Goal: Information Seeking & Learning: Learn about a topic

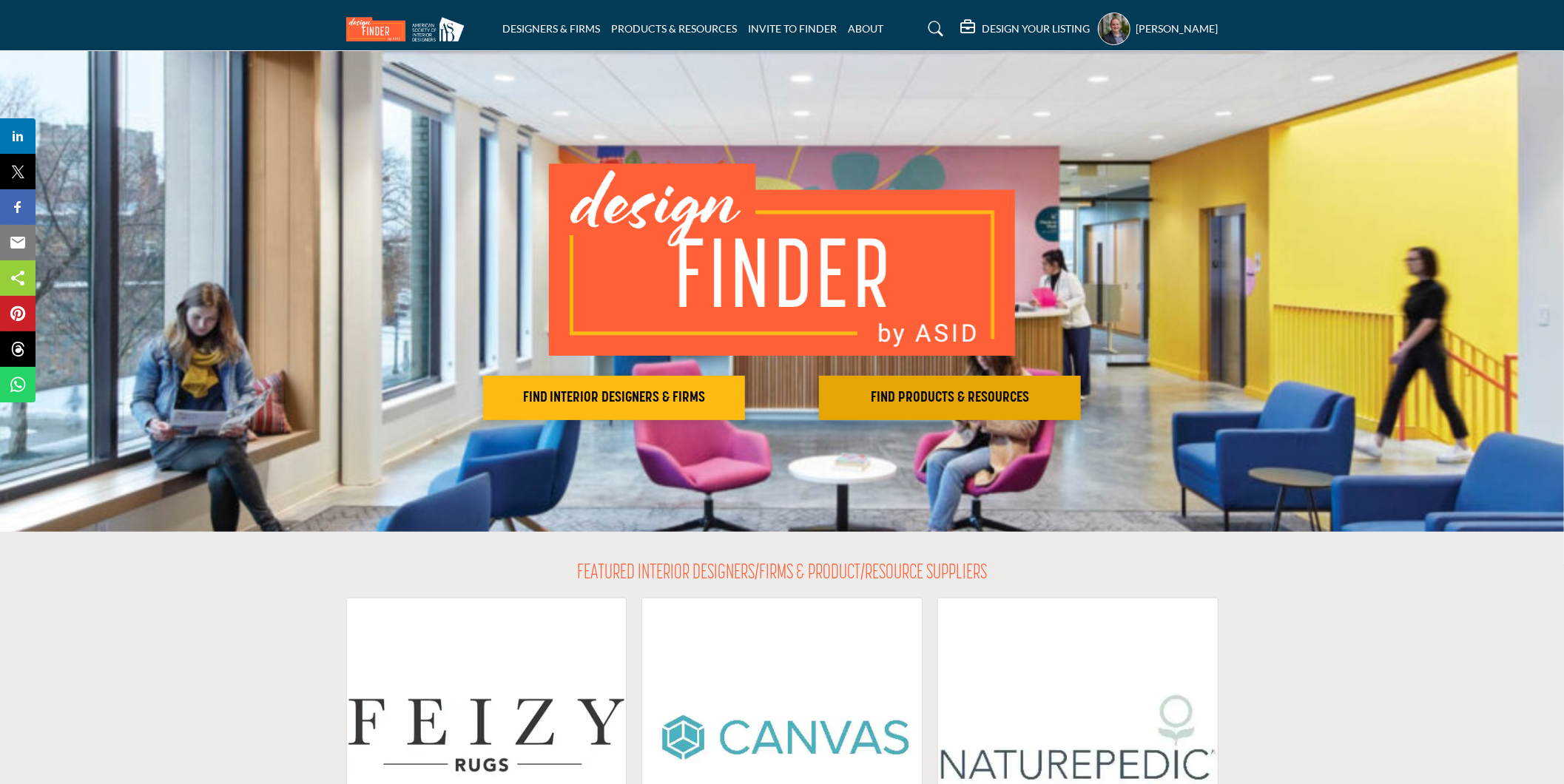
click at [960, 396] on h2 "FIND PRODUCTS & RESOURCES" at bounding box center [950, 398] width 253 height 18
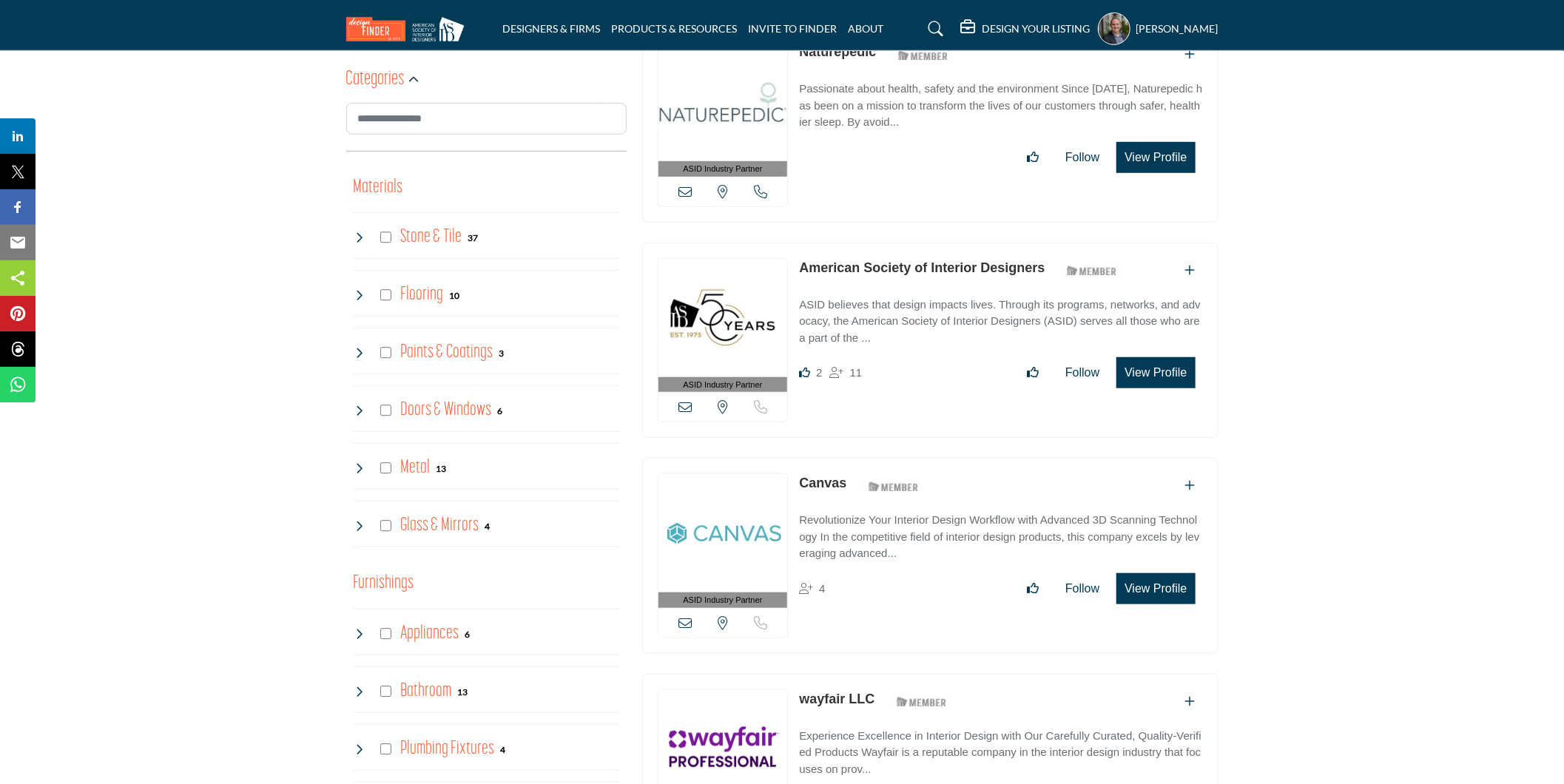
scroll to position [575, 0]
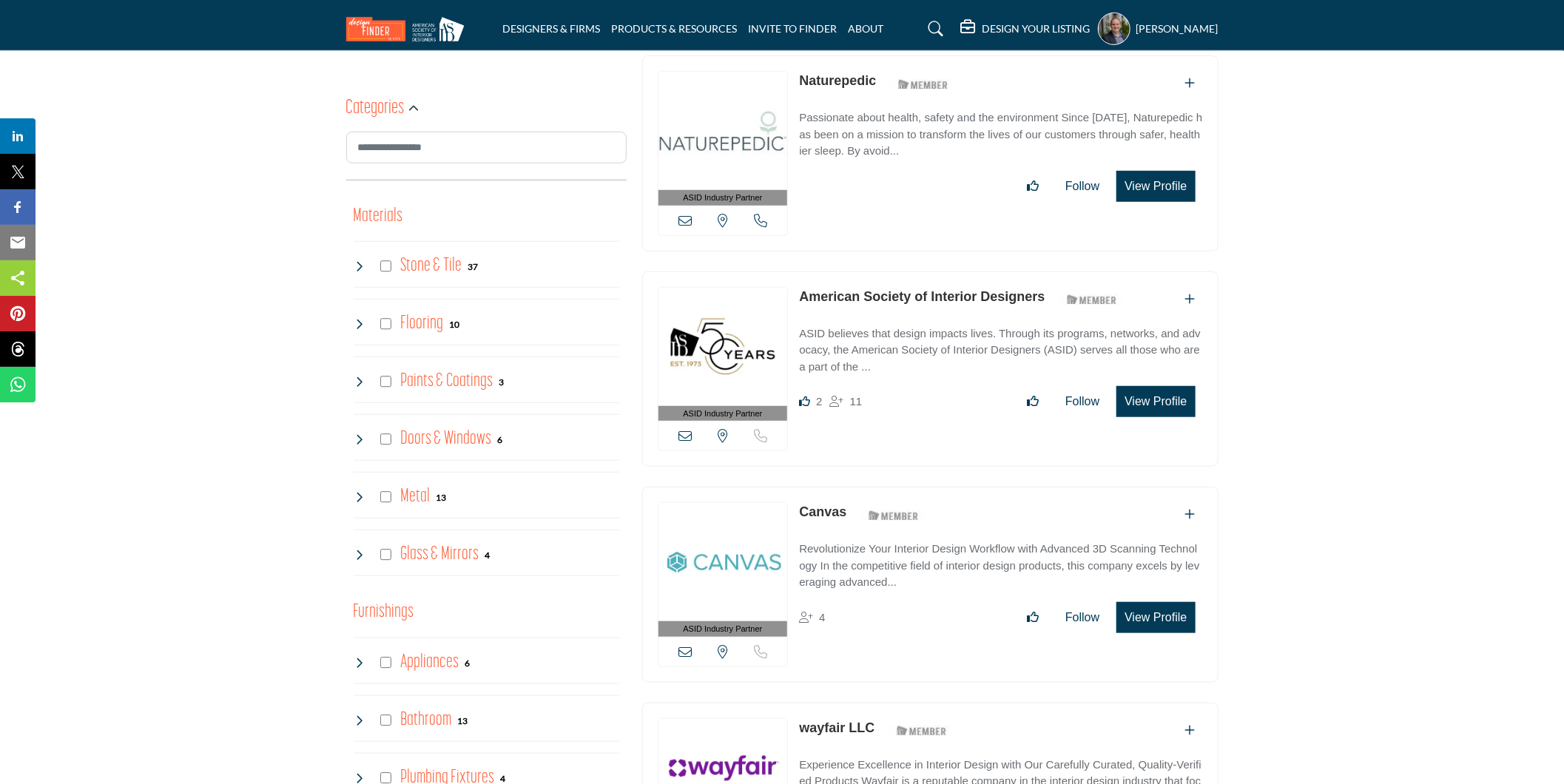
click at [357, 267] on icon at bounding box center [360, 267] width 12 height 12
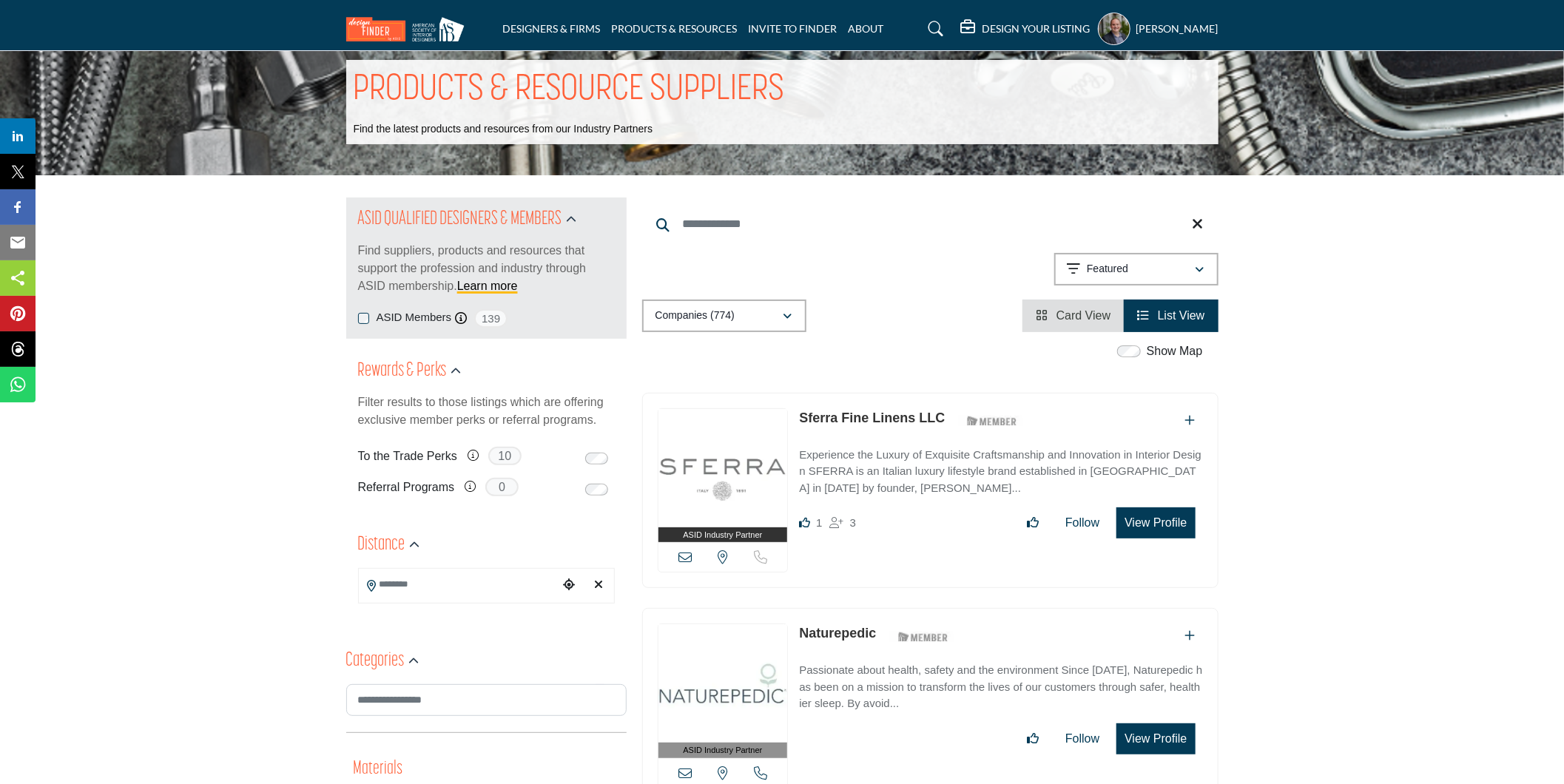
scroll to position [0, 0]
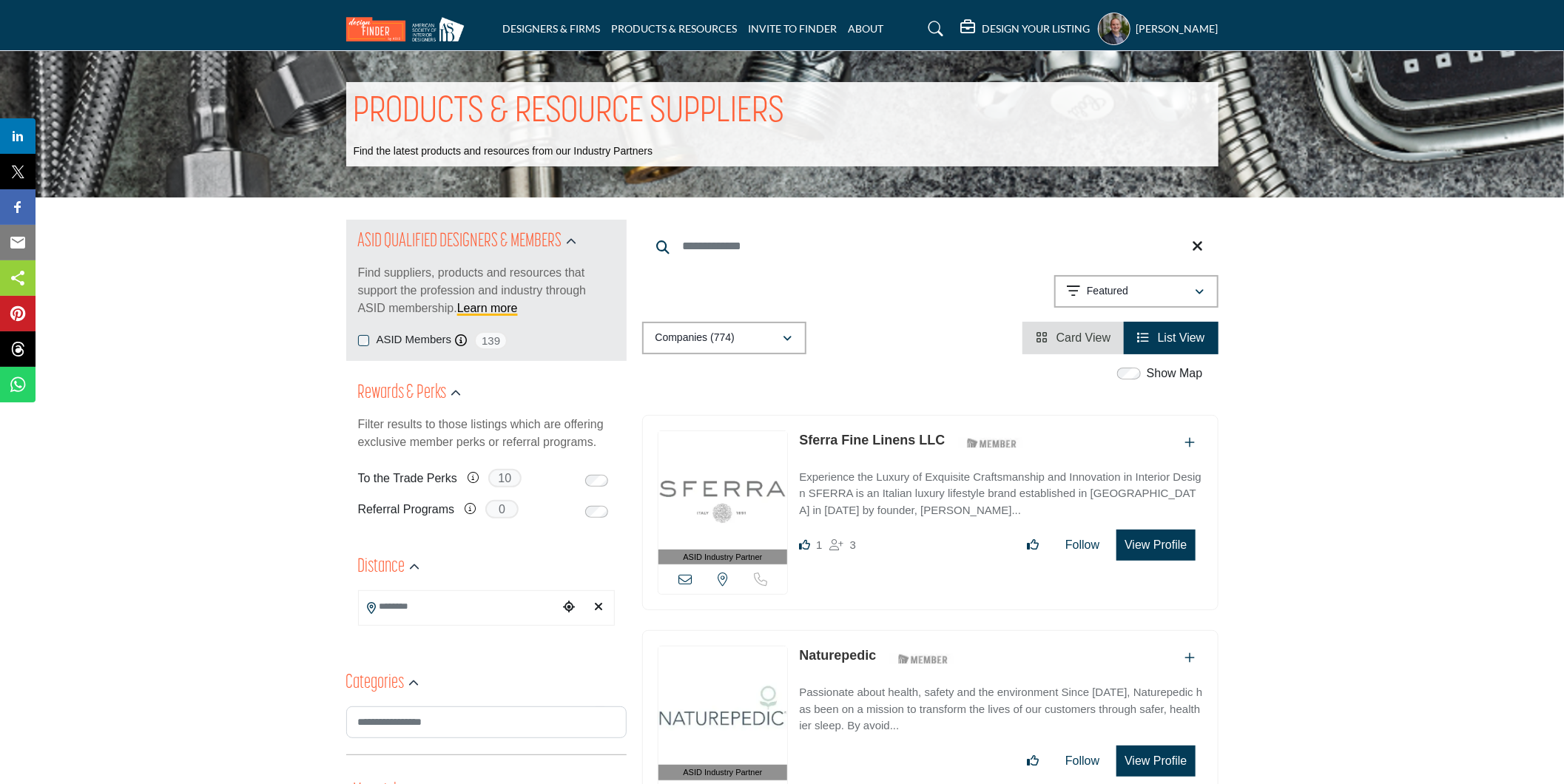
click at [943, 27] on icon at bounding box center [935, 28] width 15 height 15
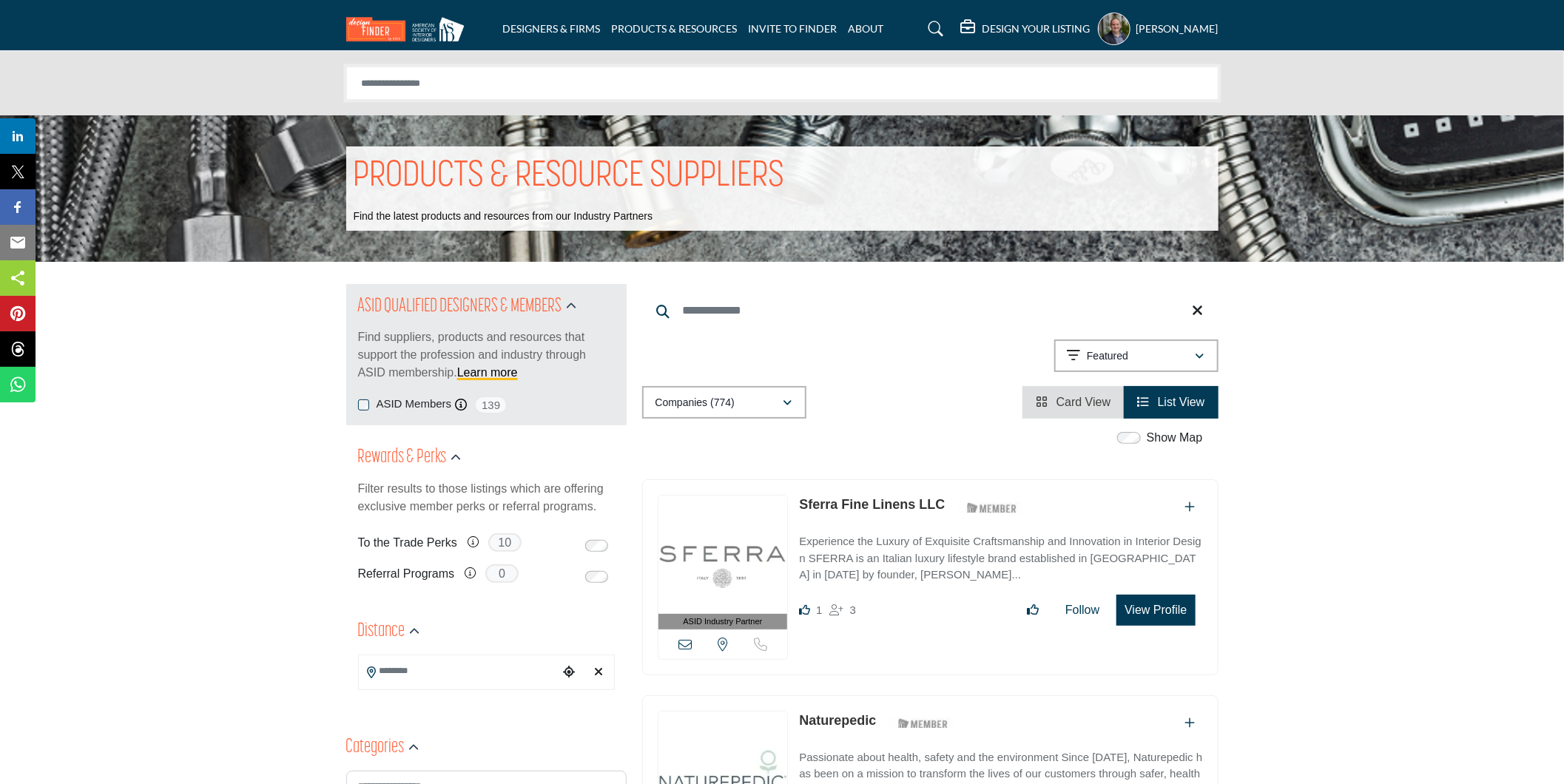
click at [668, 91] on input "Search Solutions" at bounding box center [782, 83] width 872 height 33
type input "**********"
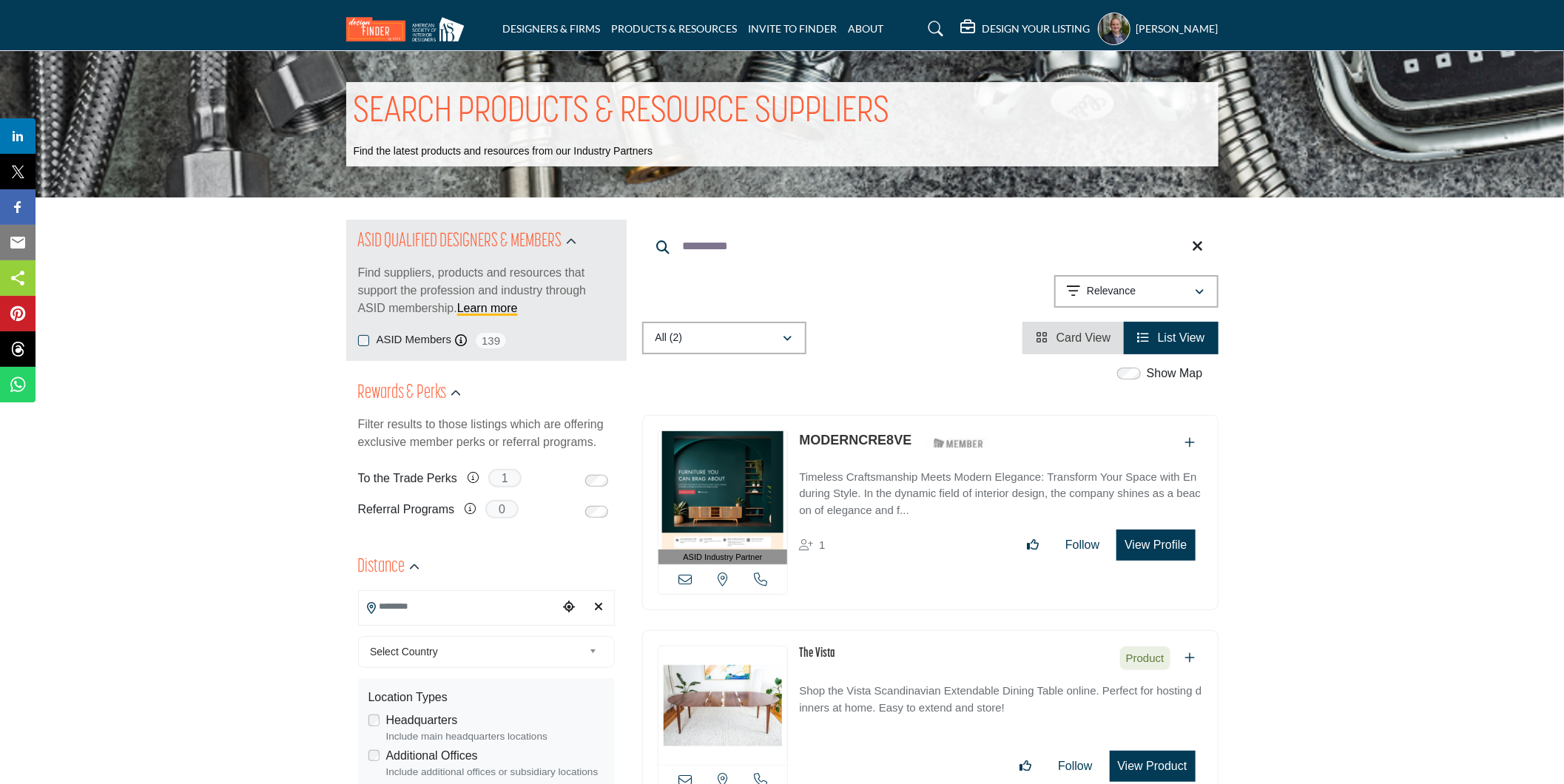
click at [849, 444] on link "MODERNCRE8VE" at bounding box center [854, 439] width 112 height 15
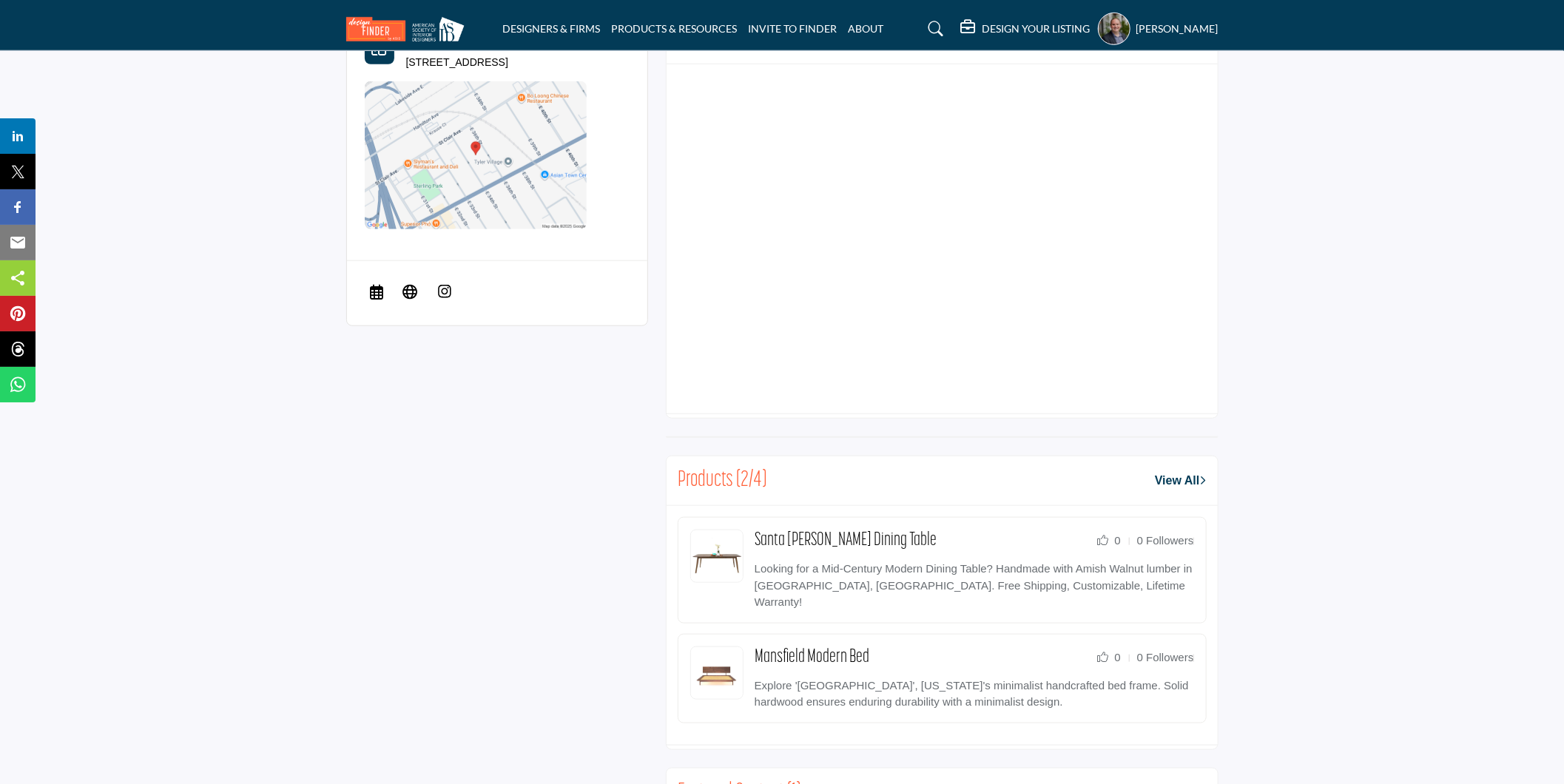
scroll to position [740, 0]
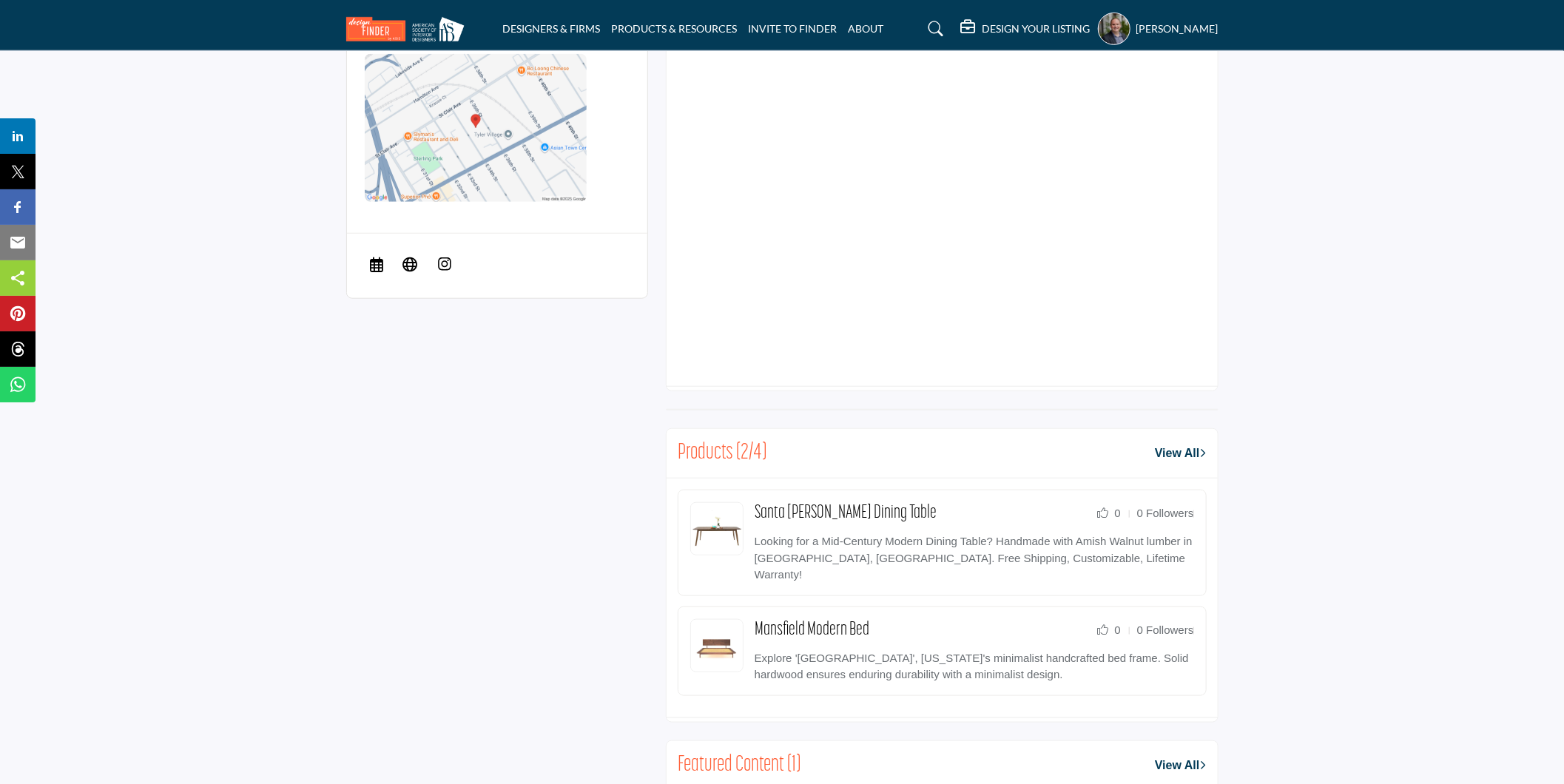
click at [1177, 452] on link "View All" at bounding box center [1180, 453] width 51 height 18
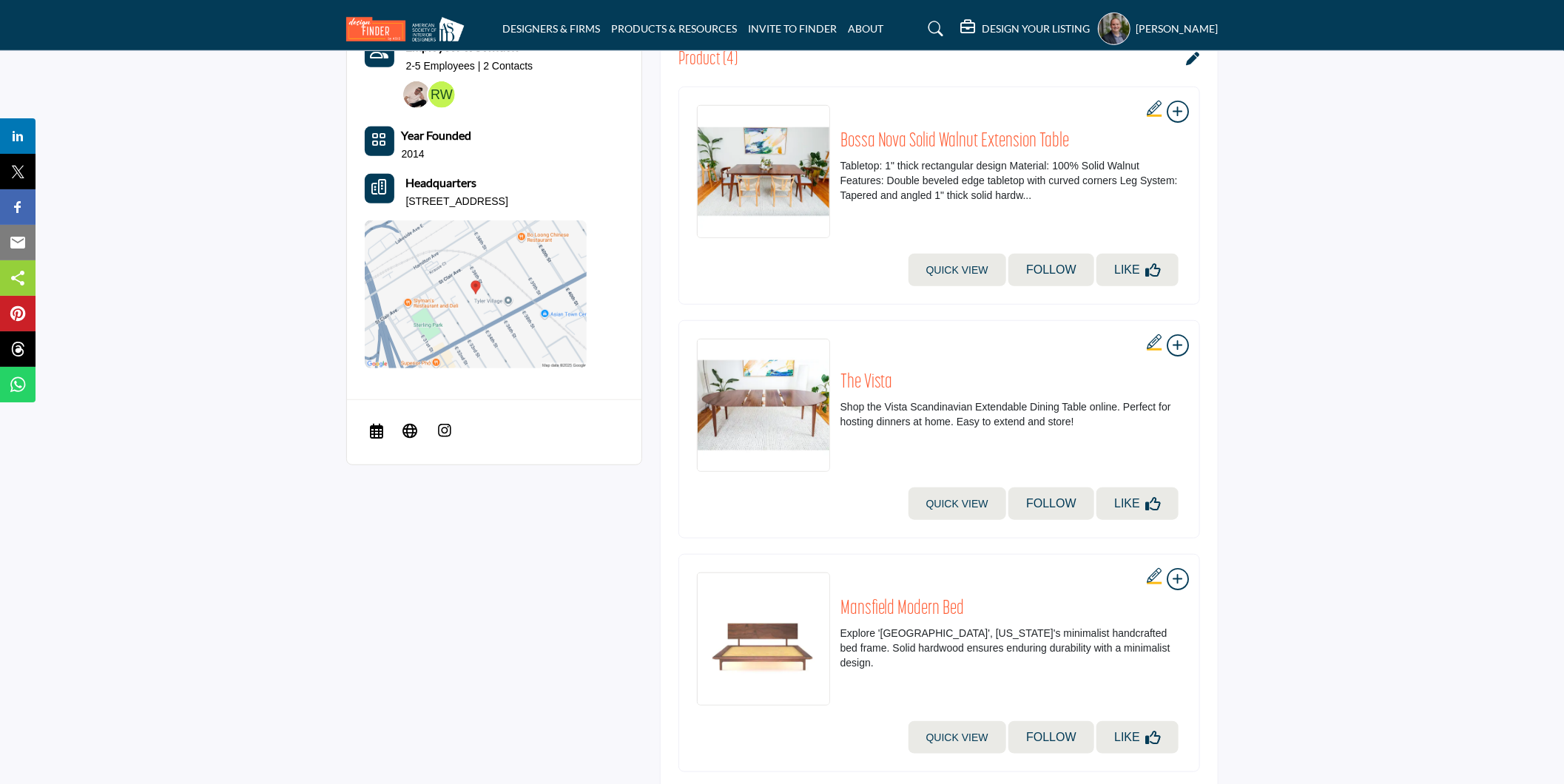
scroll to position [575, 0]
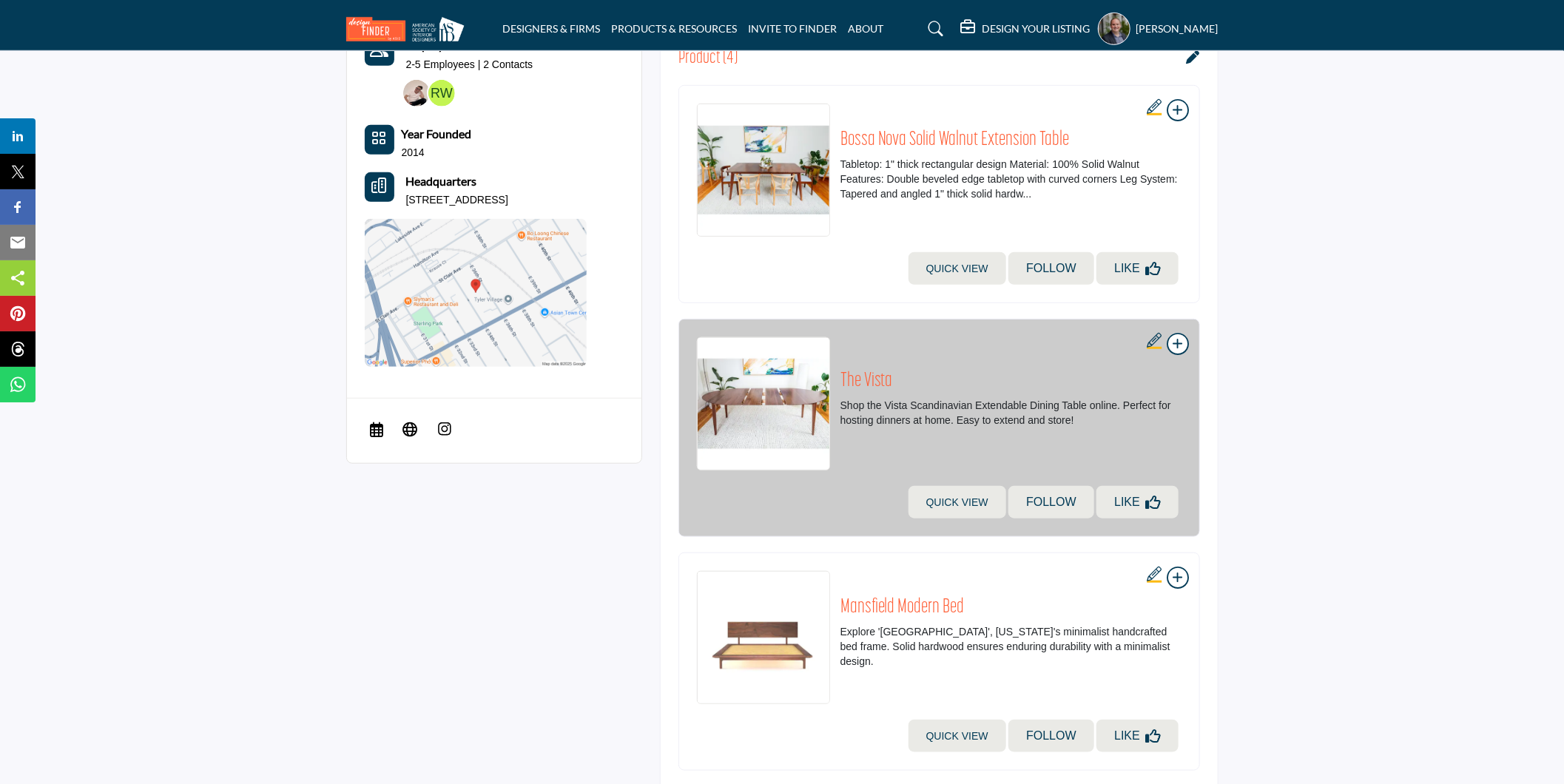
click at [875, 378] on h2 "The Vista" at bounding box center [1011, 382] width 341 height 24
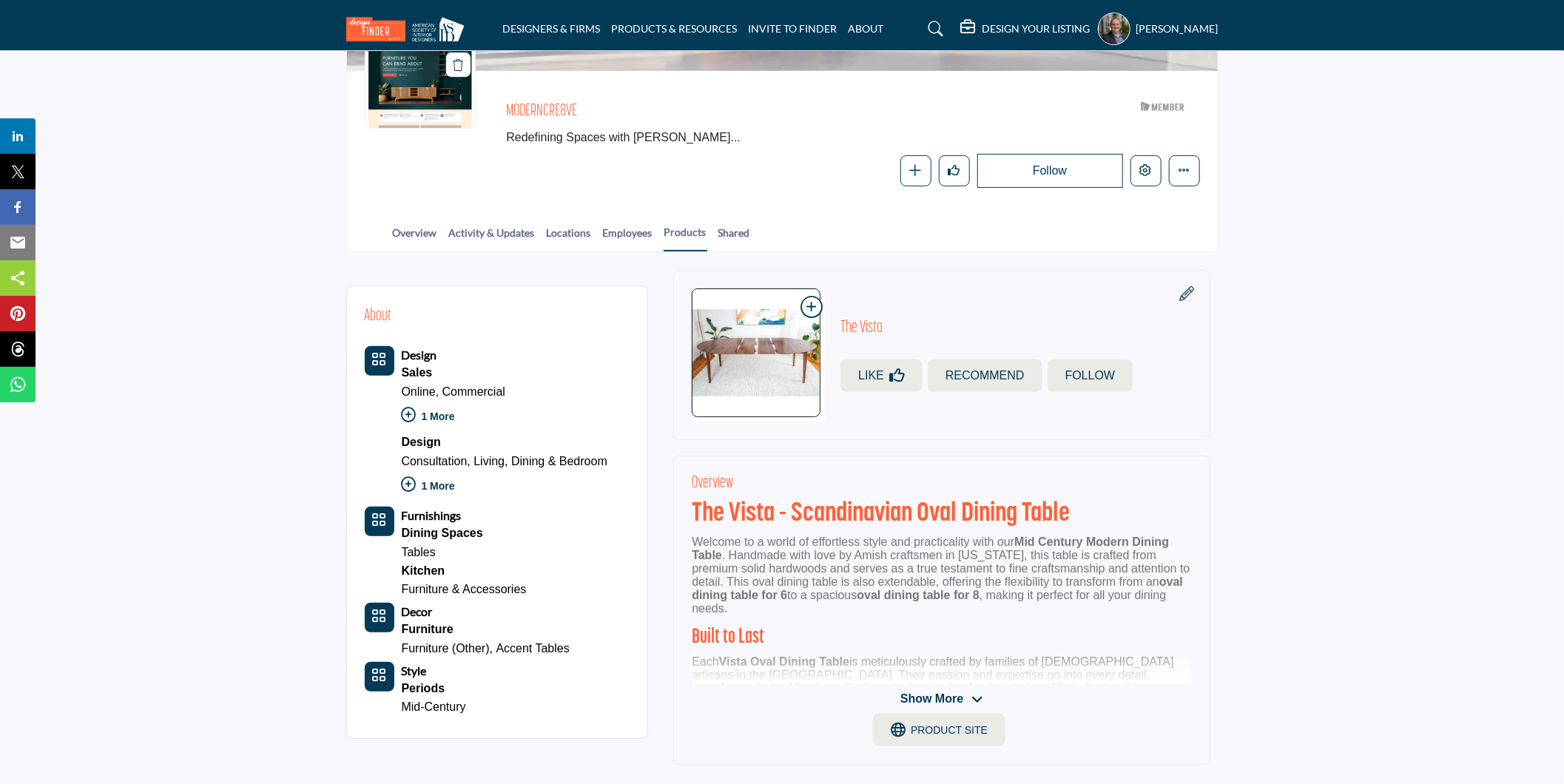
scroll to position [246, 0]
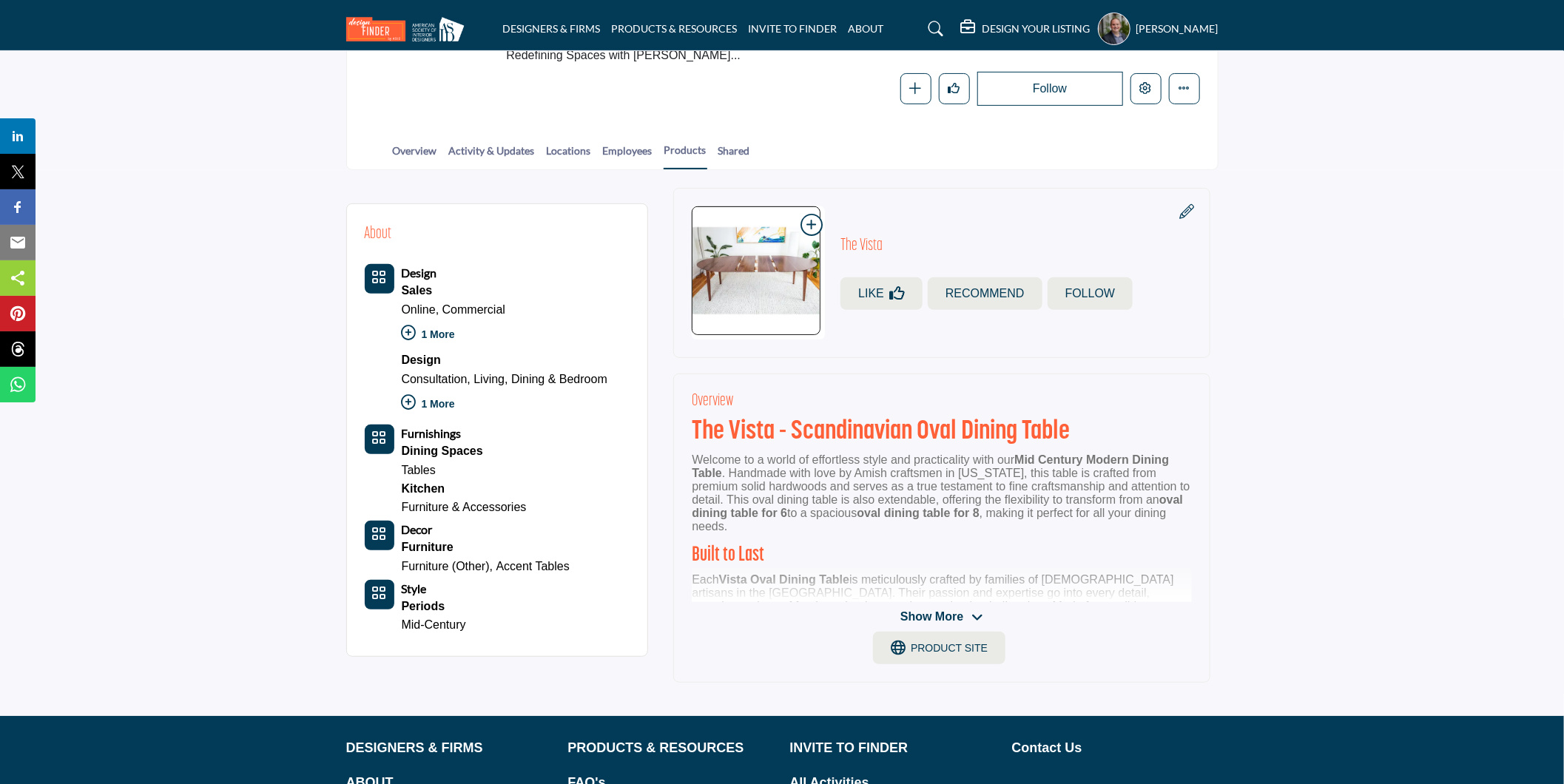
click at [950, 610] on span "Show More" at bounding box center [932, 616] width 63 height 18
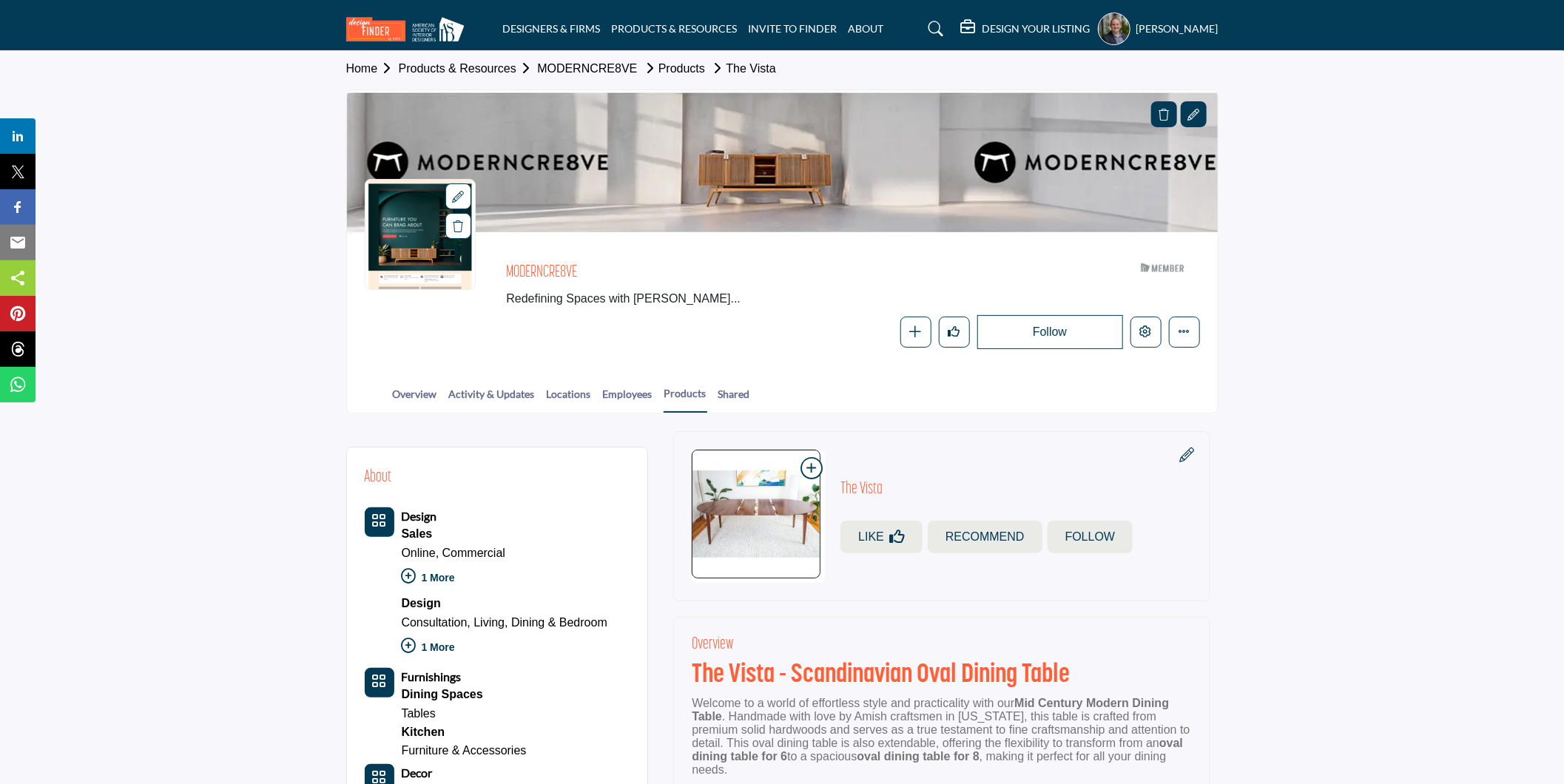
scroll to position [0, 0]
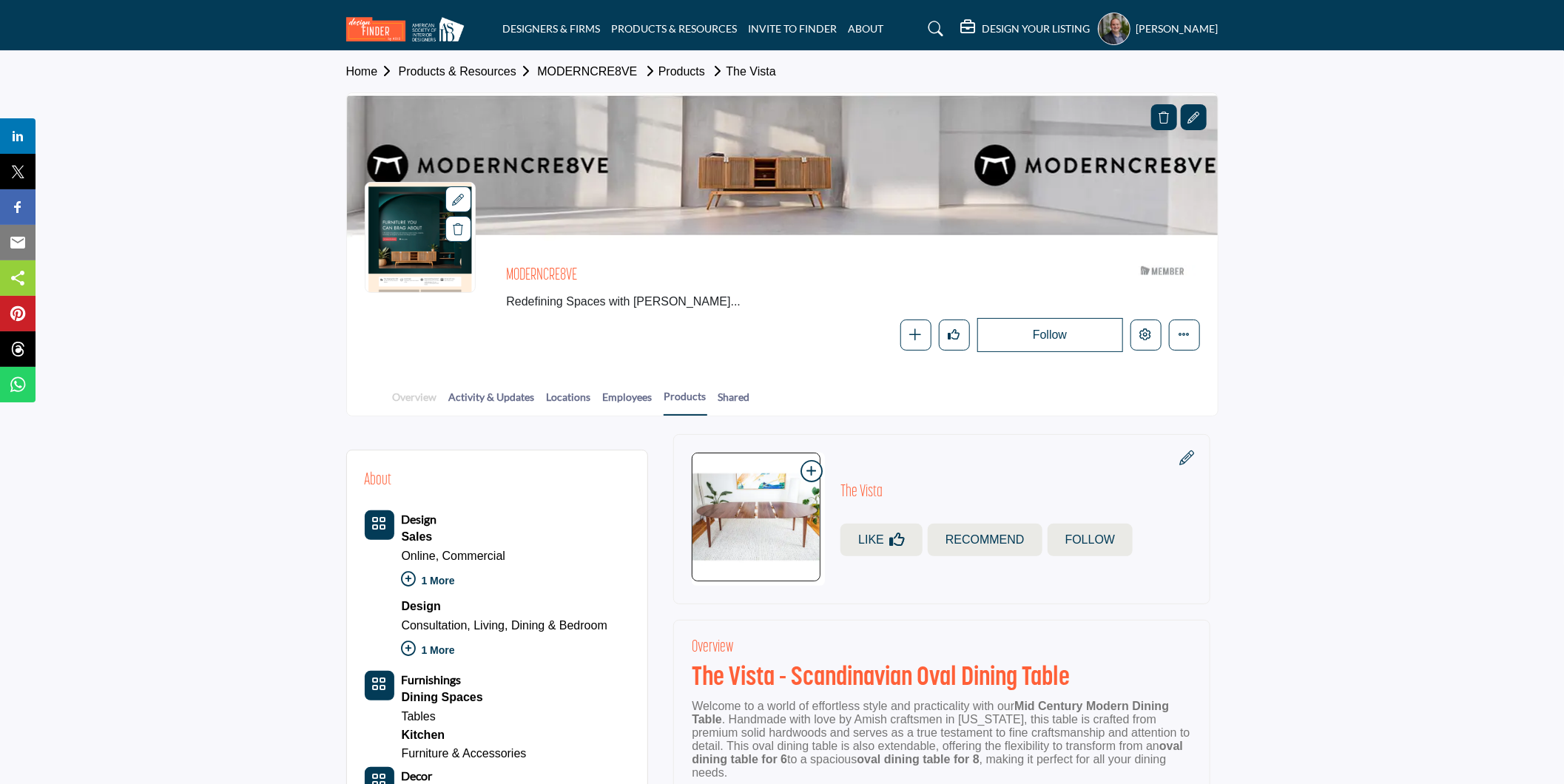
click at [412, 395] on link "Overview" at bounding box center [416, 402] width 46 height 26
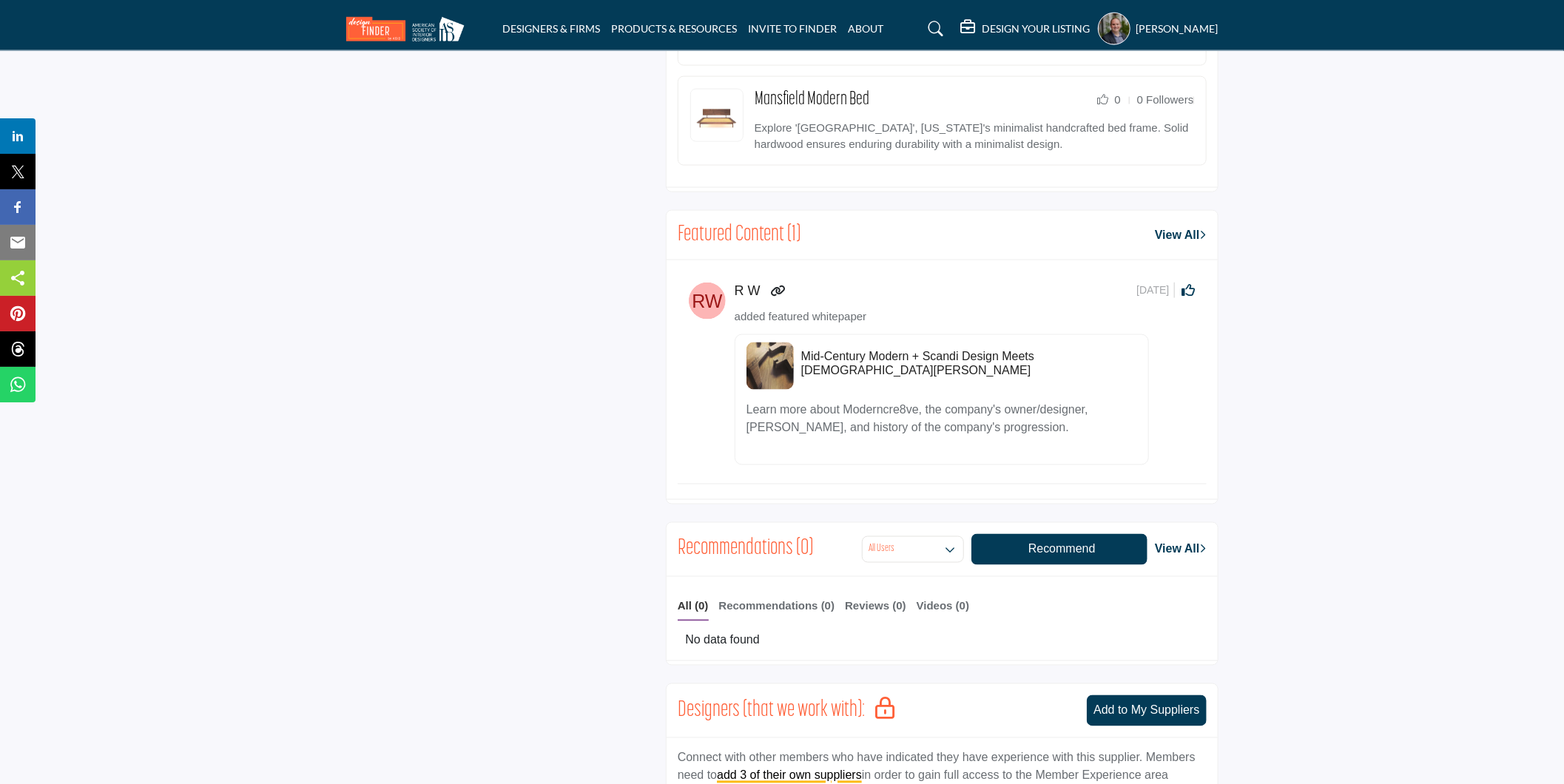
scroll to position [1299, 0]
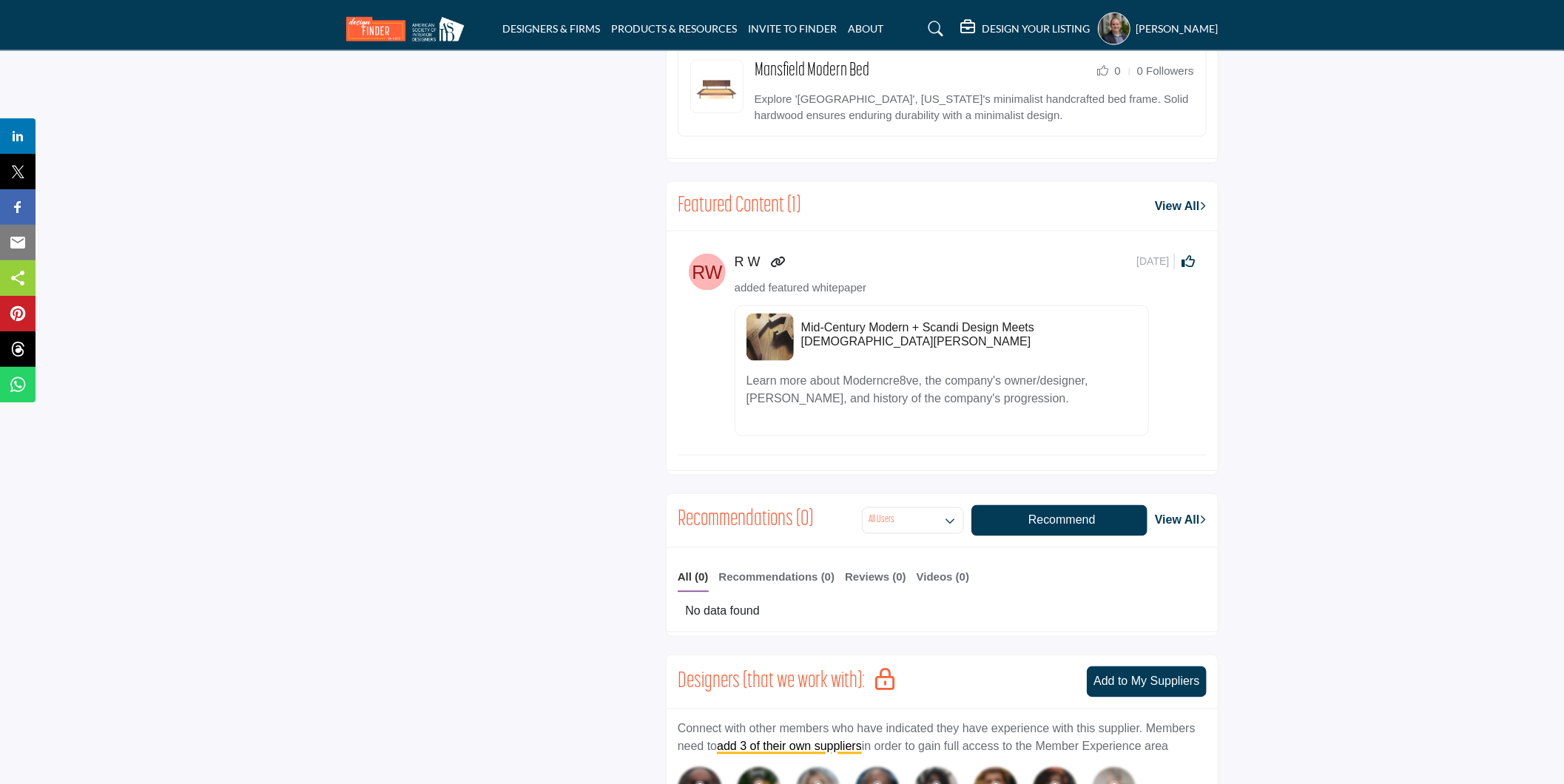
click at [823, 321] on h5 "Mid-Century Modern + Scandi Design Meets Amish Craftmanship" at bounding box center [969, 334] width 336 height 28
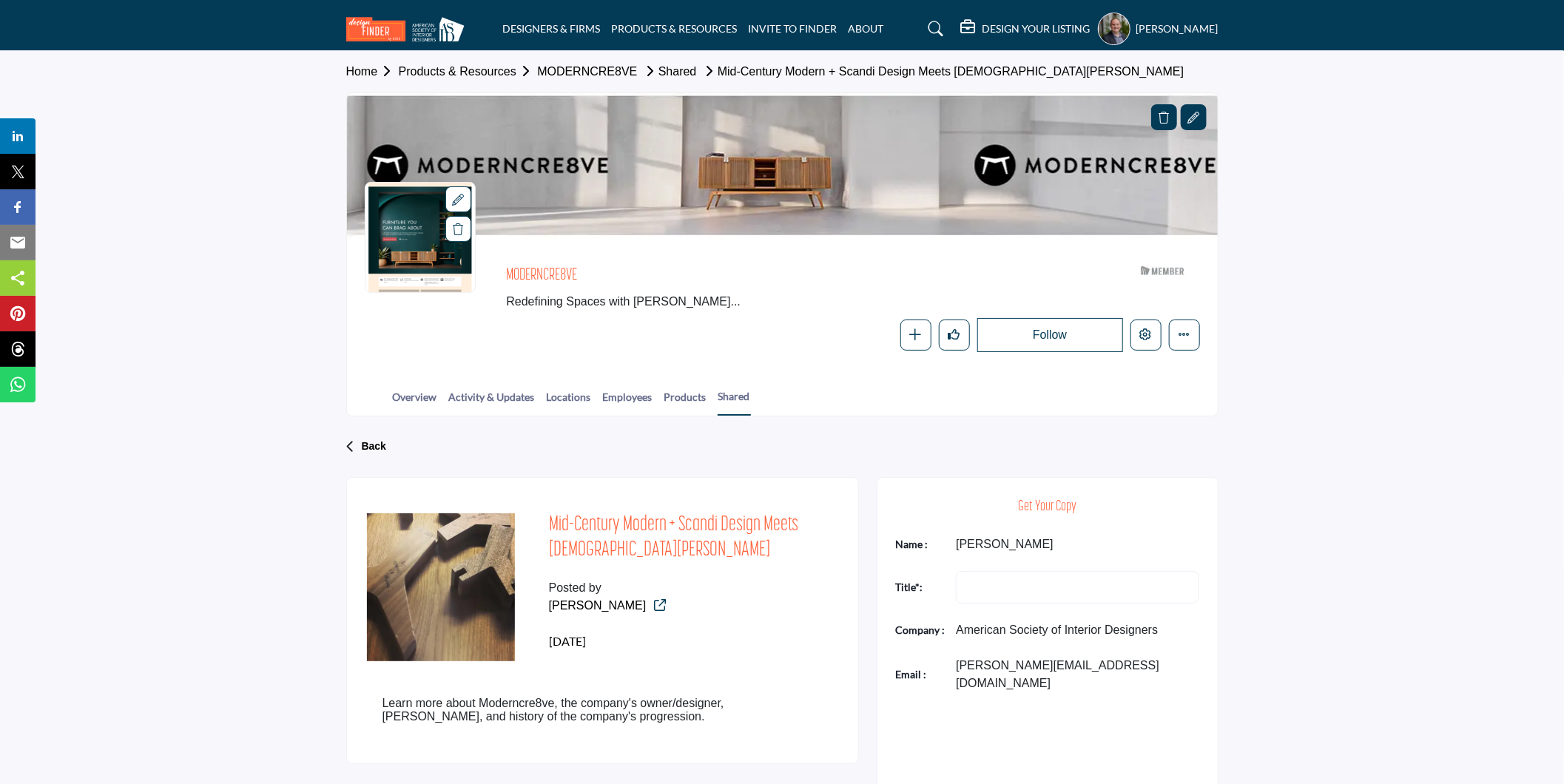
click at [381, 25] on img at bounding box center [409, 29] width 126 height 25
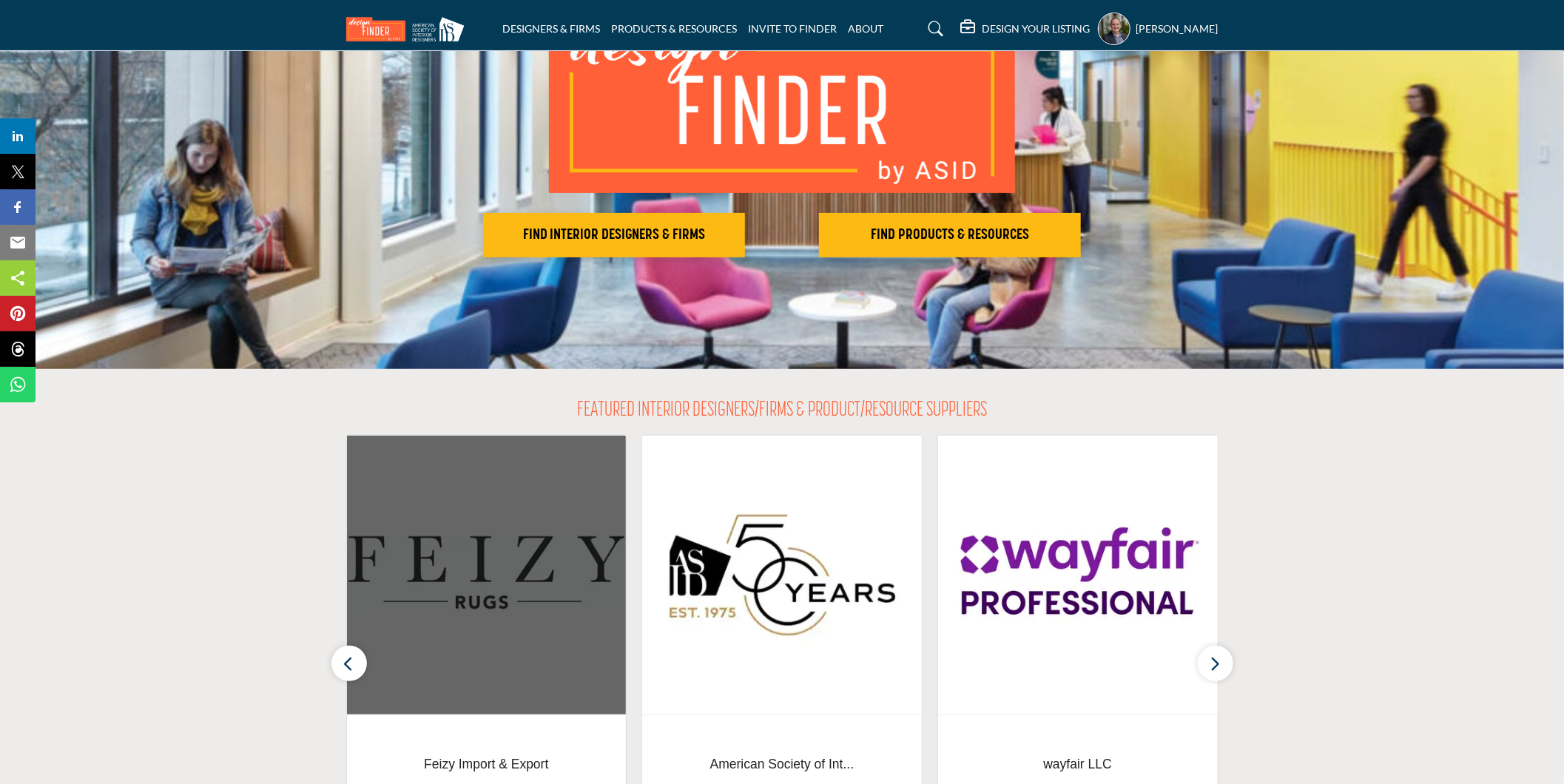
scroll to position [164, 0]
